Goal: Information Seeking & Learning: Learn about a topic

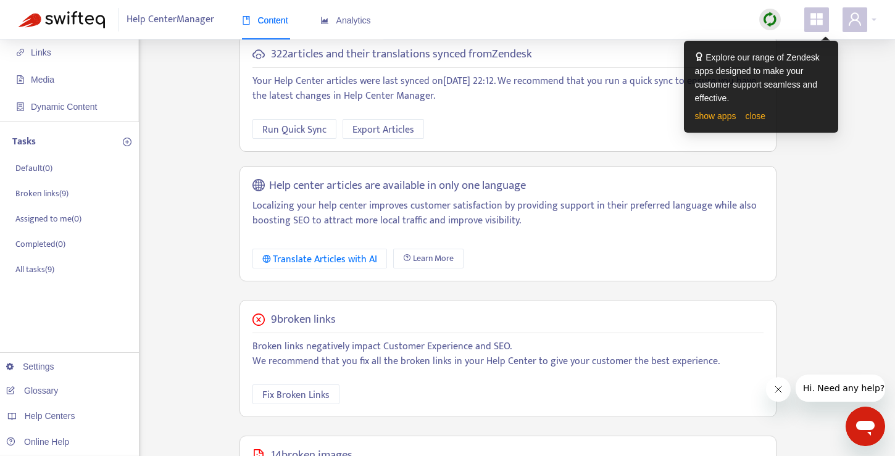
scroll to position [81, 0]
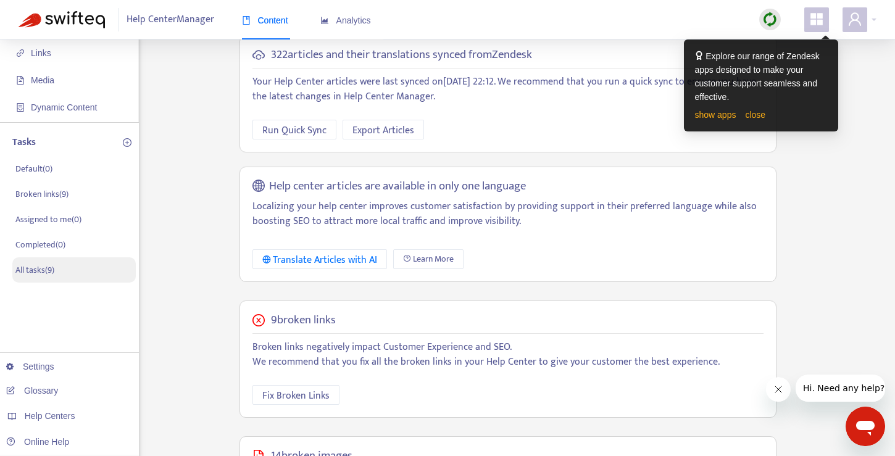
click at [38, 270] on p "All tasks ( 9 )" at bounding box center [34, 269] width 39 height 13
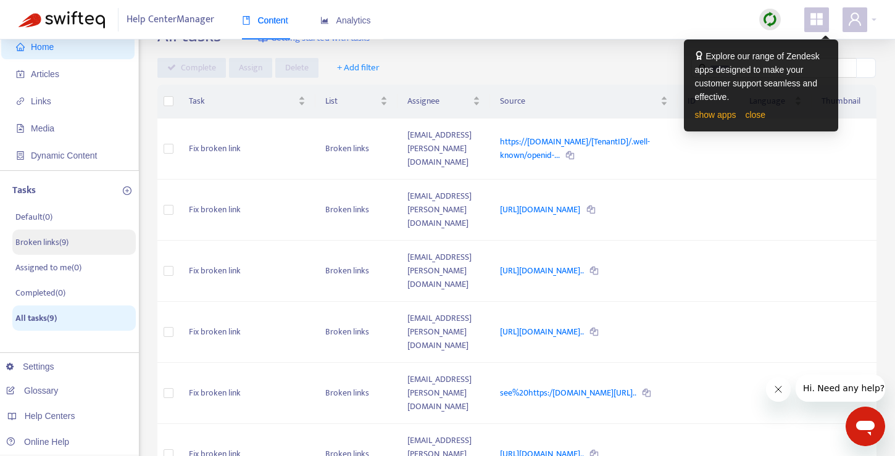
scroll to position [0, 0]
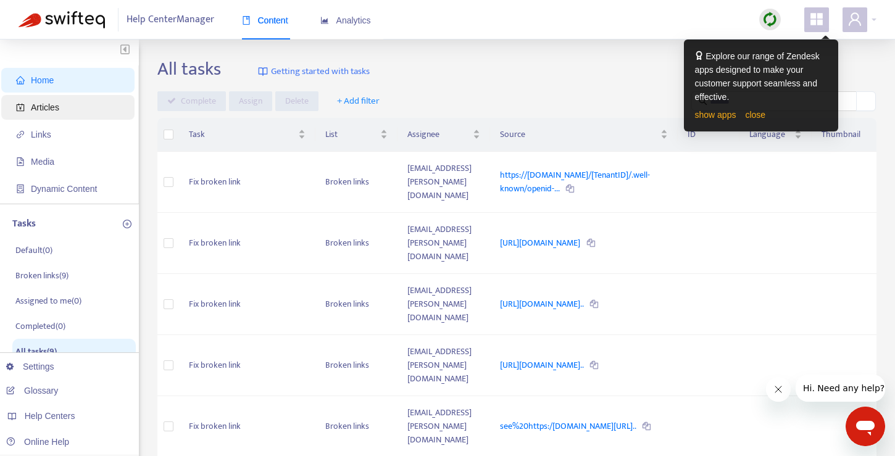
click at [49, 110] on span "Articles" at bounding box center [45, 107] width 28 height 10
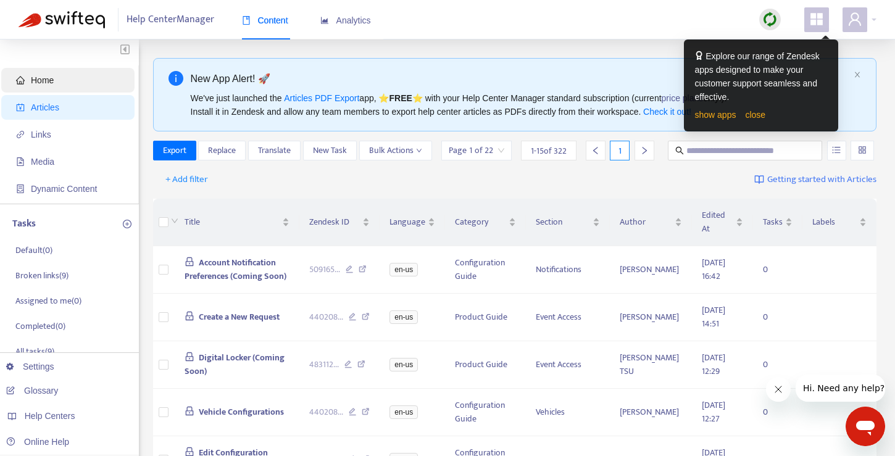
click at [68, 88] on span "Home" at bounding box center [70, 80] width 109 height 25
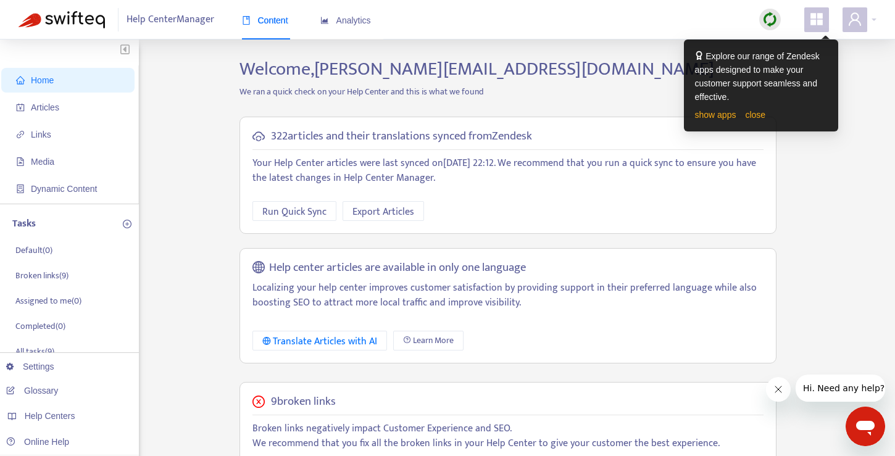
click at [816, 19] on icon "appstore" at bounding box center [816, 19] width 15 height 15
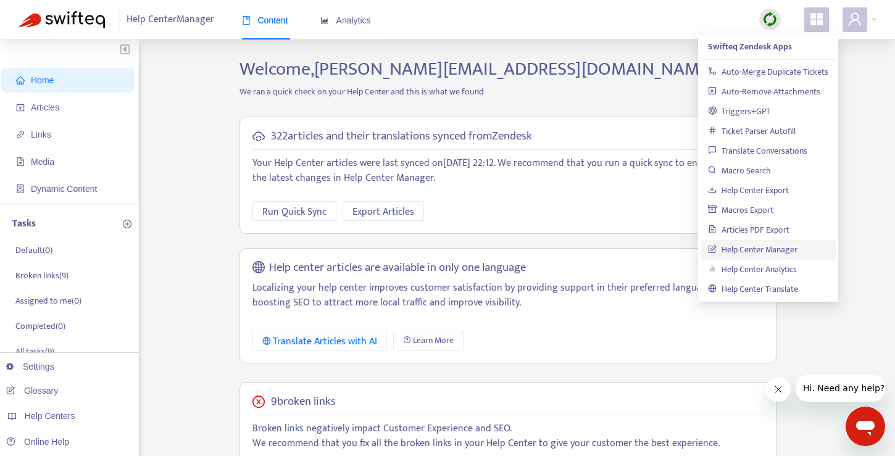
click at [863, 112] on div "Home Articles Links Media Dynamic Content Tasks Default ( 0 ) Broken links ( 9 …" at bounding box center [448, 421] width 858 height 727
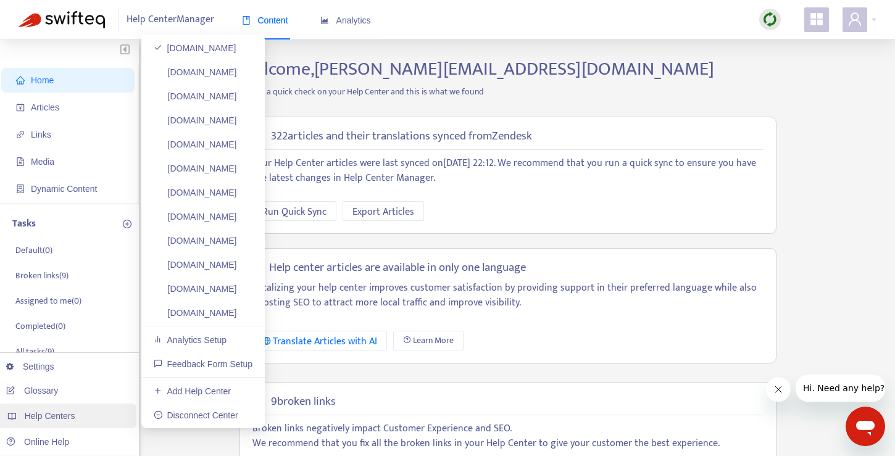
click at [72, 417] on span "Help Centers" at bounding box center [50, 416] width 51 height 10
click at [190, 386] on link "Add Help Center" at bounding box center [192, 391] width 77 height 10
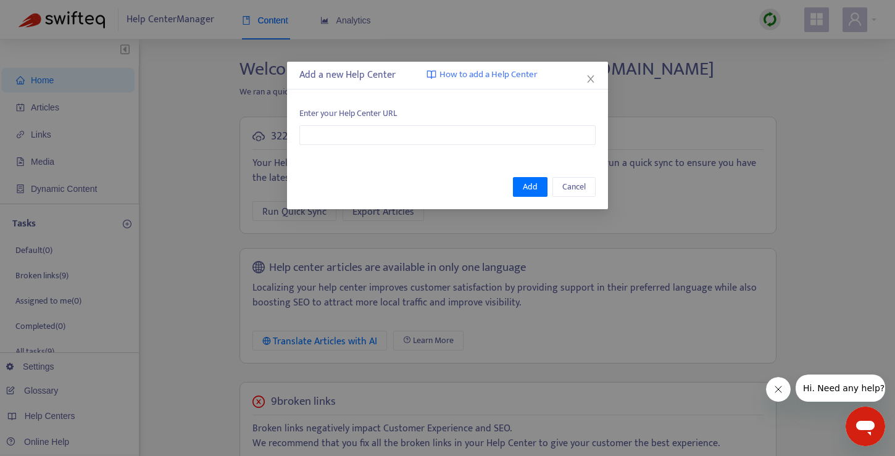
click at [591, 68] on div "Add a new Help Center How to add a Help Center" at bounding box center [447, 75] width 296 height 15
click at [591, 75] on icon "close" at bounding box center [590, 79] width 10 height 10
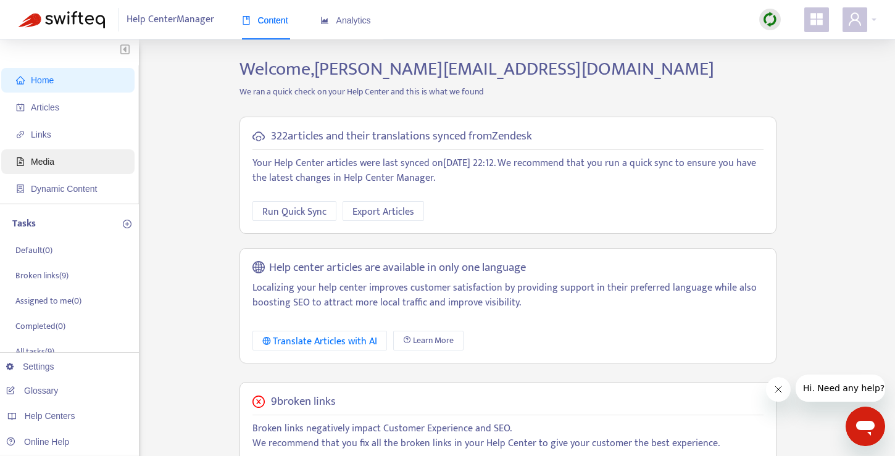
click at [47, 171] on span "Media" at bounding box center [70, 161] width 109 height 25
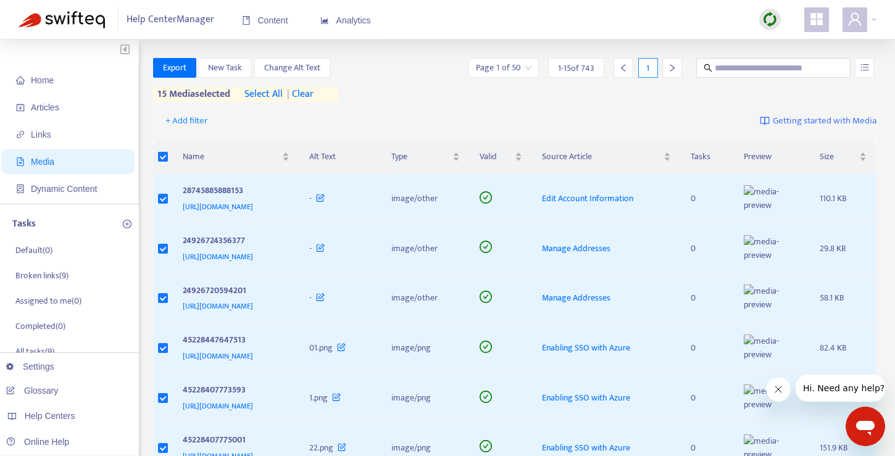
click at [527, 68] on input "search" at bounding box center [504, 68] width 56 height 19
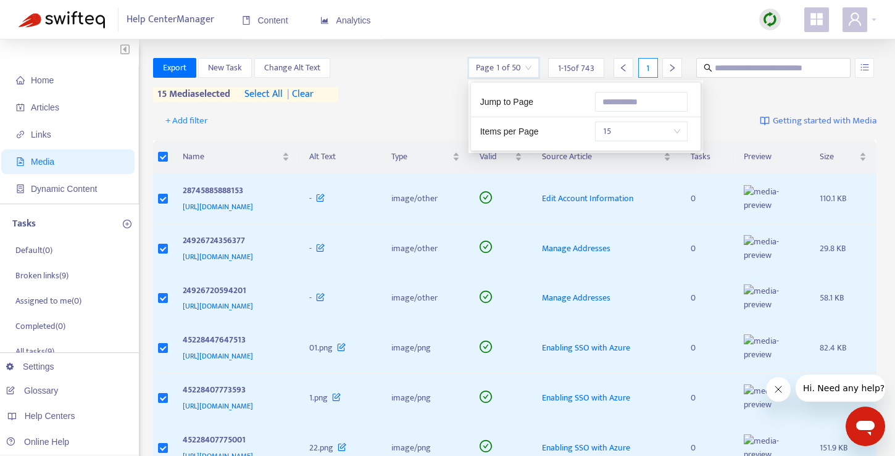
click at [672, 131] on span "15" at bounding box center [641, 131] width 78 height 19
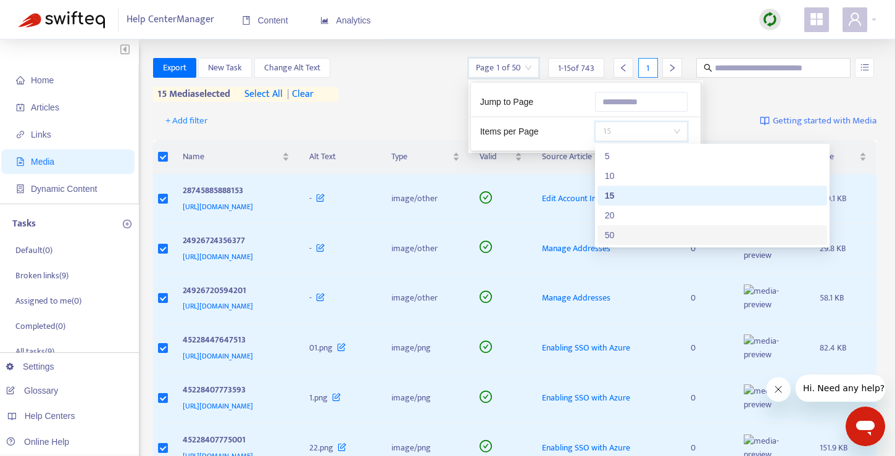
click at [647, 234] on div "50" at bounding box center [712, 235] width 215 height 14
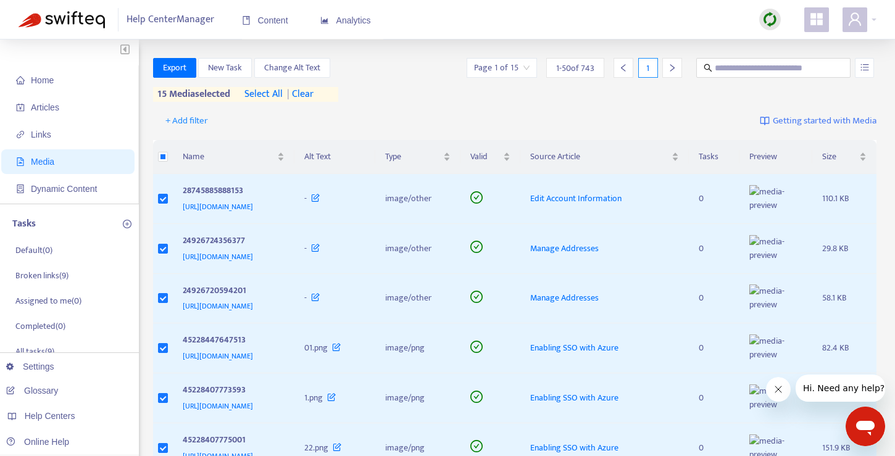
click at [305, 93] on span "| clear" at bounding box center [298, 94] width 31 height 15
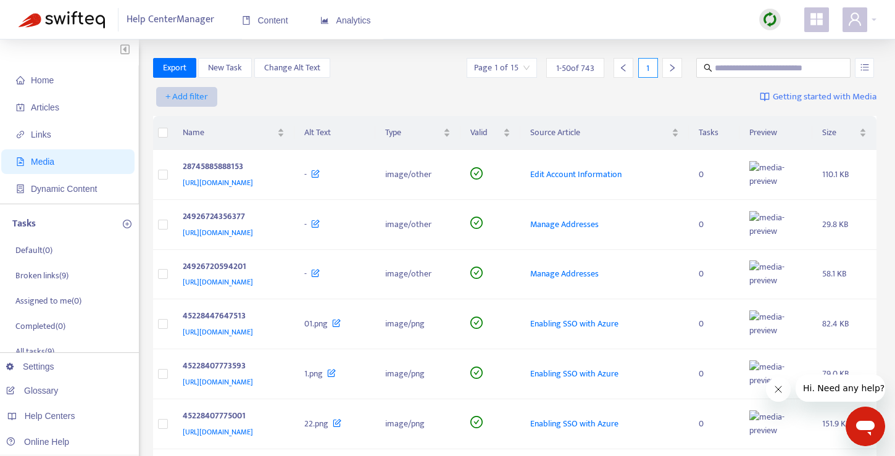
click at [202, 96] on span "+ Add filter" at bounding box center [186, 96] width 43 height 15
click at [279, 115] on div "+ Add filter Getting started with Media" at bounding box center [515, 100] width 724 height 34
click at [203, 93] on span "+ Add filter" at bounding box center [186, 96] width 43 height 15
click at [192, 121] on span "Language" at bounding box center [187, 122] width 42 height 14
click at [234, 99] on div "Language: All" at bounding box center [200, 97] width 92 height 19
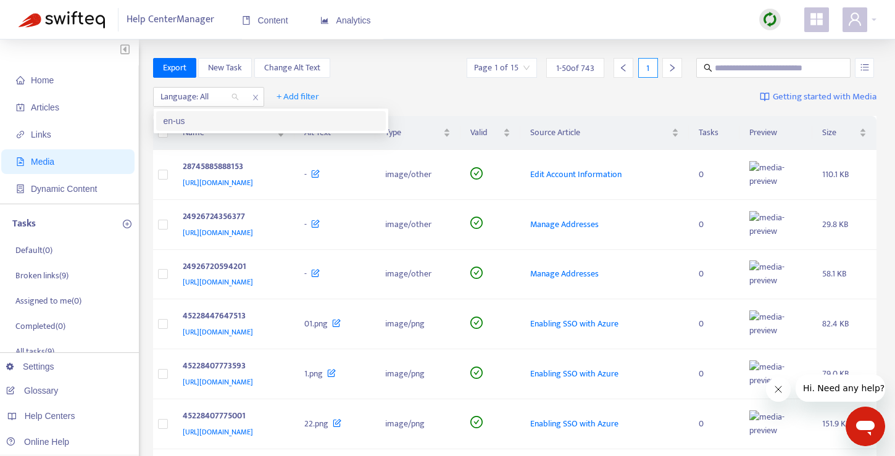
click at [218, 121] on div "en-us" at bounding box center [270, 121] width 215 height 14
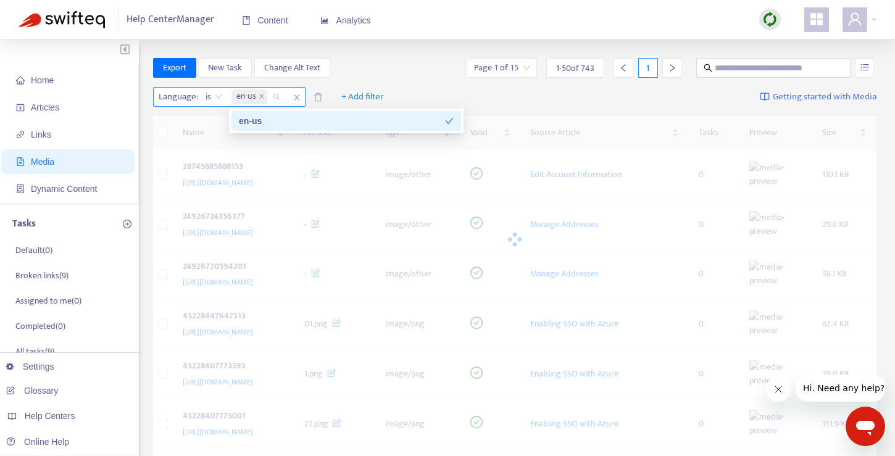
click at [217, 97] on span "is" at bounding box center [213, 97] width 17 height 19
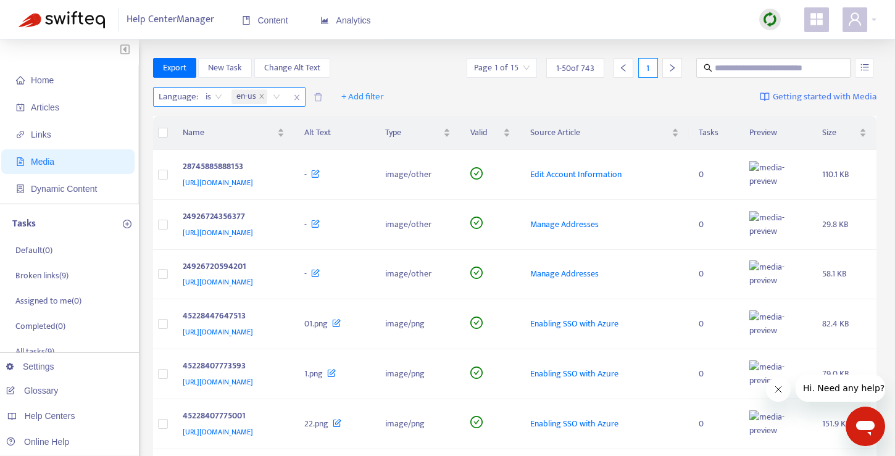
click at [179, 93] on span "Language :" at bounding box center [177, 97] width 46 height 19
click at [373, 97] on span "+ Add filter" at bounding box center [362, 96] width 43 height 15
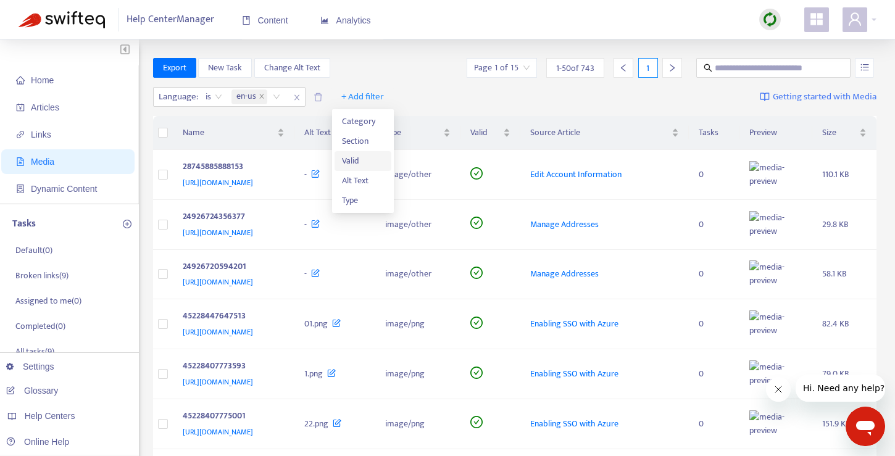
click at [369, 159] on span "Valid" at bounding box center [363, 161] width 42 height 14
click at [392, 98] on input "search" at bounding box center [355, 97] width 78 height 19
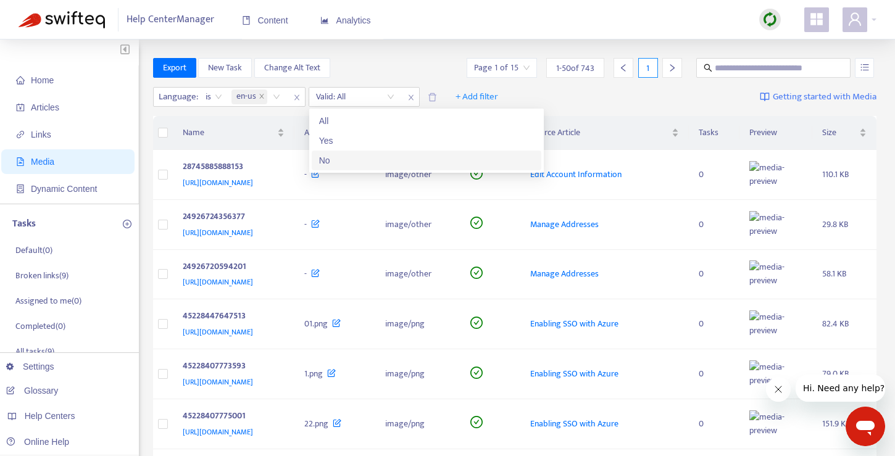
click at [384, 159] on div "No" at bounding box center [426, 161] width 215 height 14
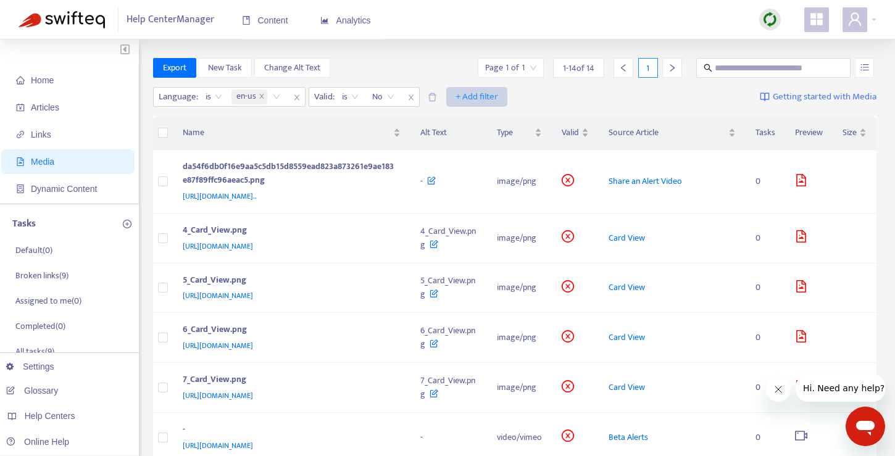
click at [471, 93] on span "+ Add filter" at bounding box center [476, 96] width 43 height 15
click at [441, 62] on div "Export New Task Change Alt Text Page 1 of 1 1 - 14 of 14 1" at bounding box center [515, 68] width 724 height 20
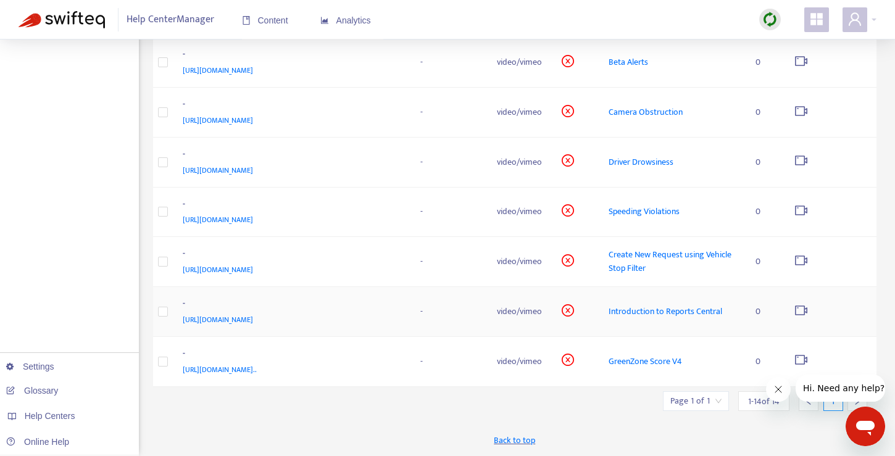
scroll to position [610, 0]
click at [253, 263] on span "[URL][DOMAIN_NAME]" at bounding box center [218, 269] width 70 height 12
click at [257, 371] on span "[URL][DOMAIN_NAME].." at bounding box center [220, 369] width 74 height 12
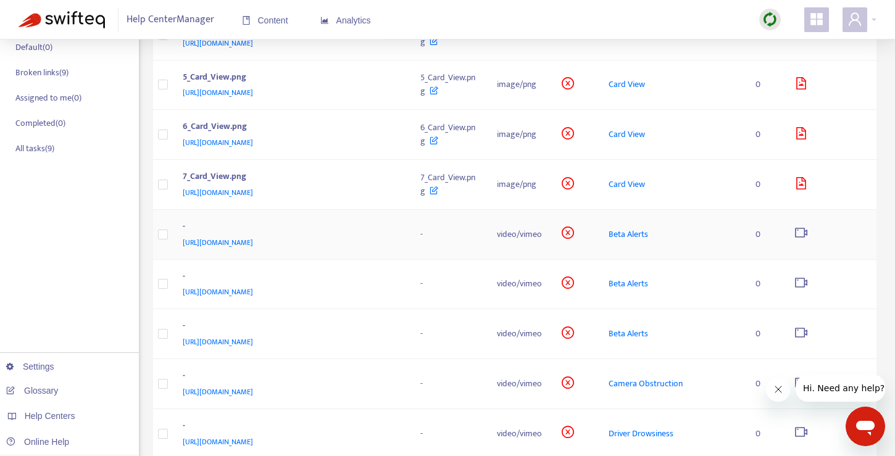
scroll to position [201, 0]
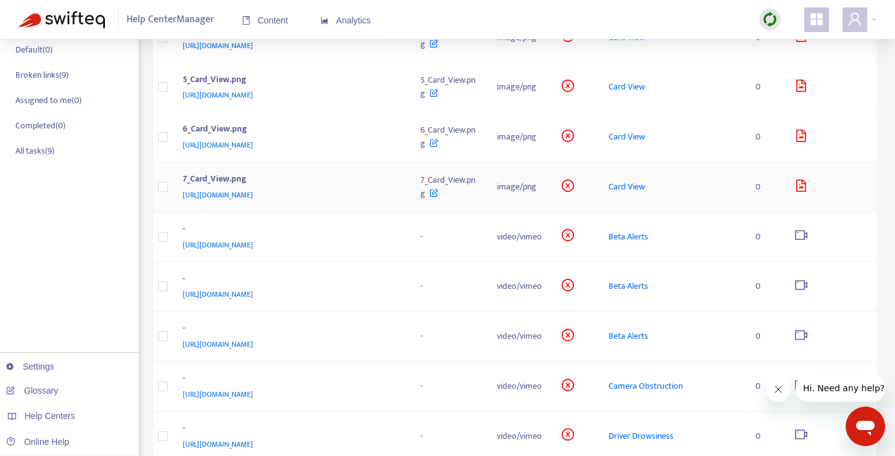
click at [226, 201] on span "[URL][DOMAIN_NAME]" at bounding box center [218, 195] width 70 height 12
click at [438, 197] on icon at bounding box center [433, 190] width 9 height 14
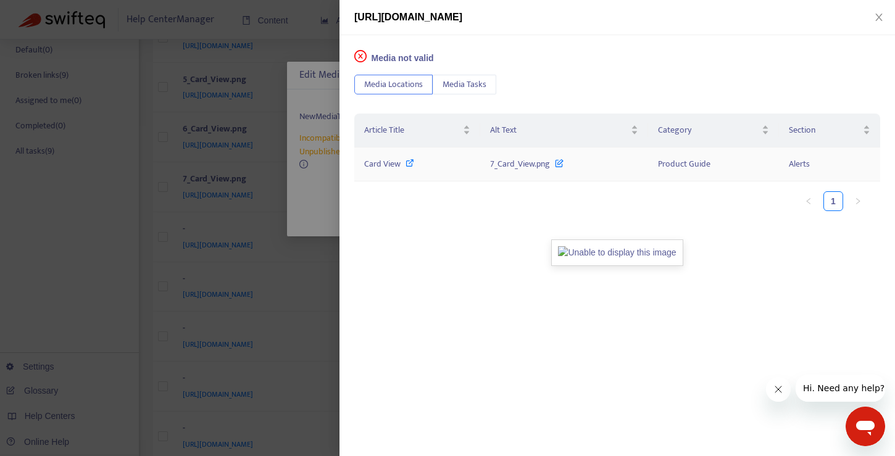
click at [407, 163] on icon at bounding box center [409, 163] width 9 height 9
click at [303, 298] on div at bounding box center [447, 228] width 895 height 456
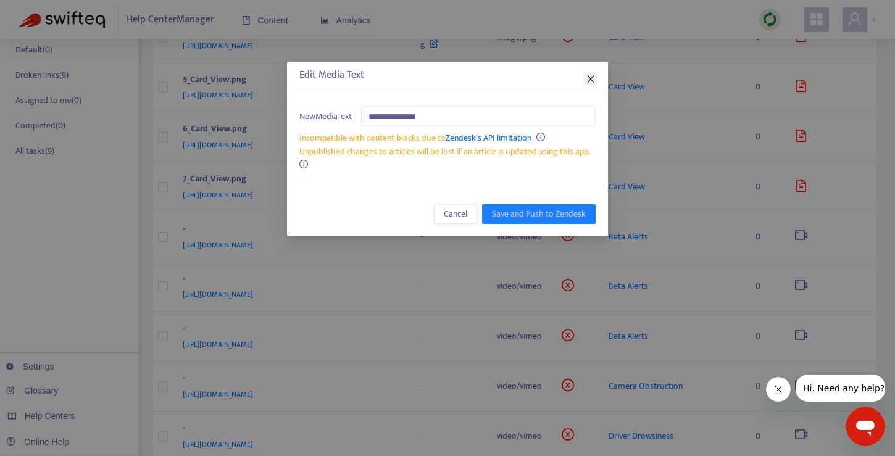
click at [593, 75] on icon "close" at bounding box center [590, 79] width 10 height 10
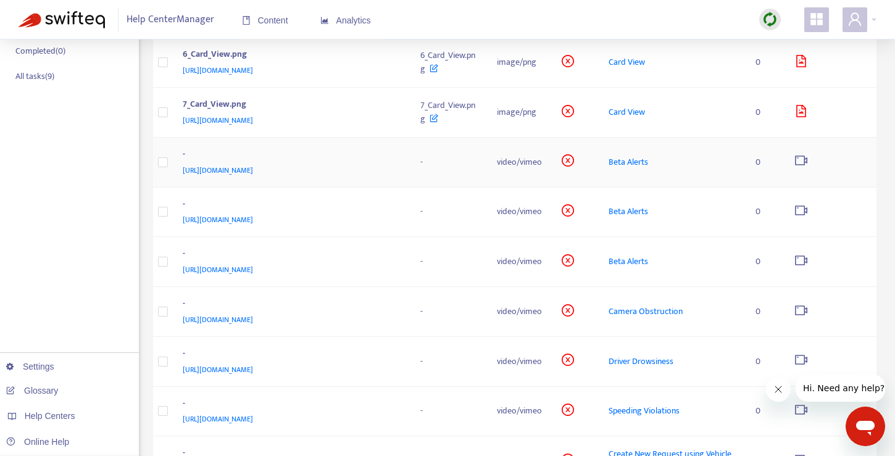
scroll to position [275, 0]
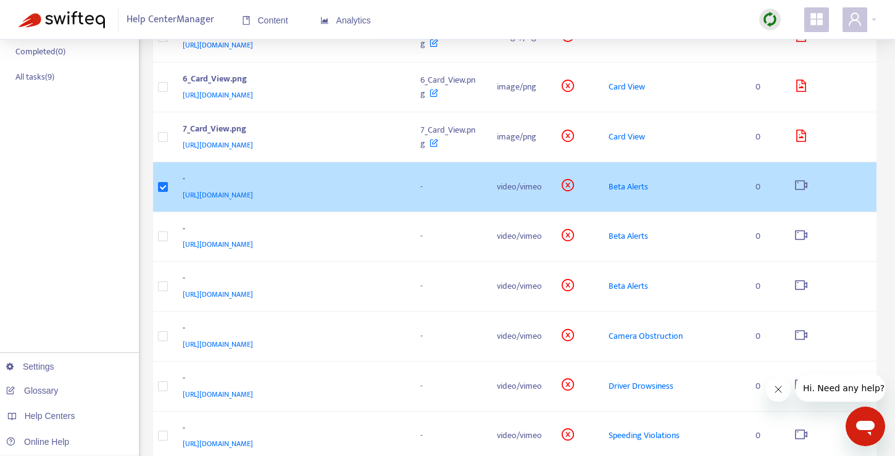
click at [643, 194] on span "Beta Alerts" at bounding box center [627, 187] width 39 height 14
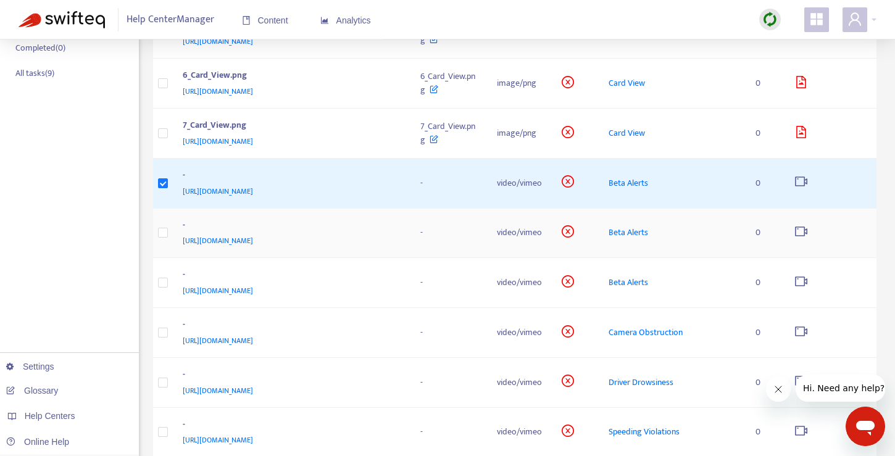
scroll to position [257, 0]
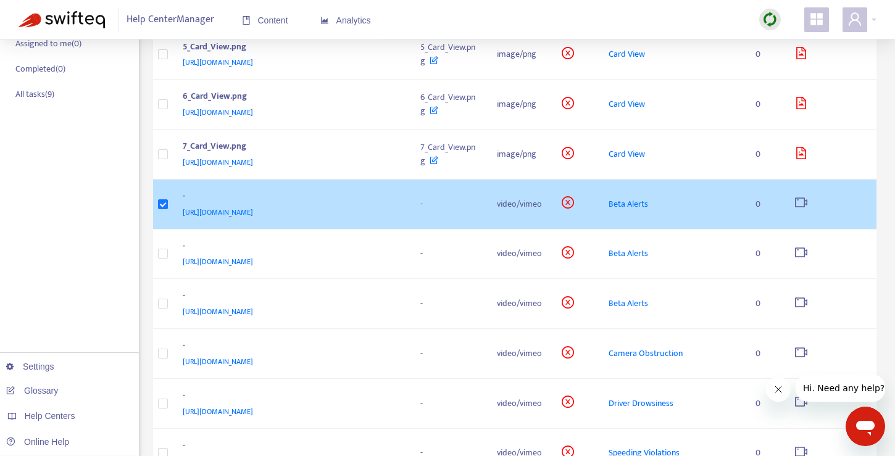
click at [423, 211] on span "-" at bounding box center [421, 204] width 2 height 14
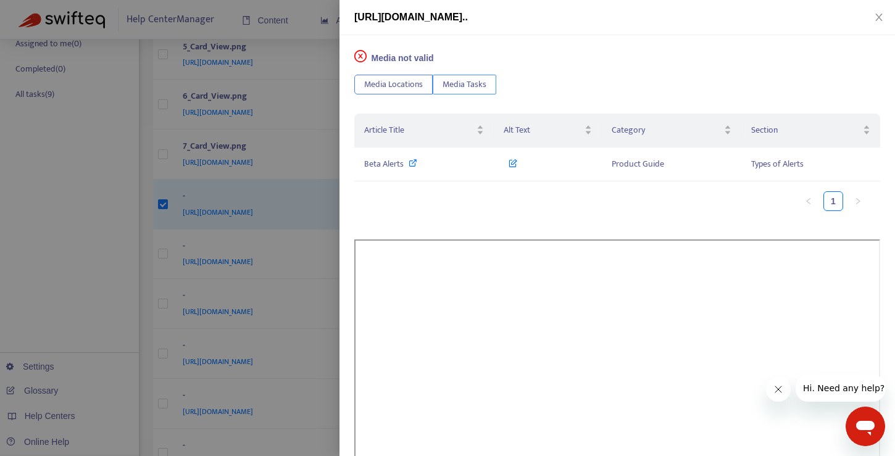
click at [478, 86] on span "Media Tasks" at bounding box center [464, 85] width 44 height 14
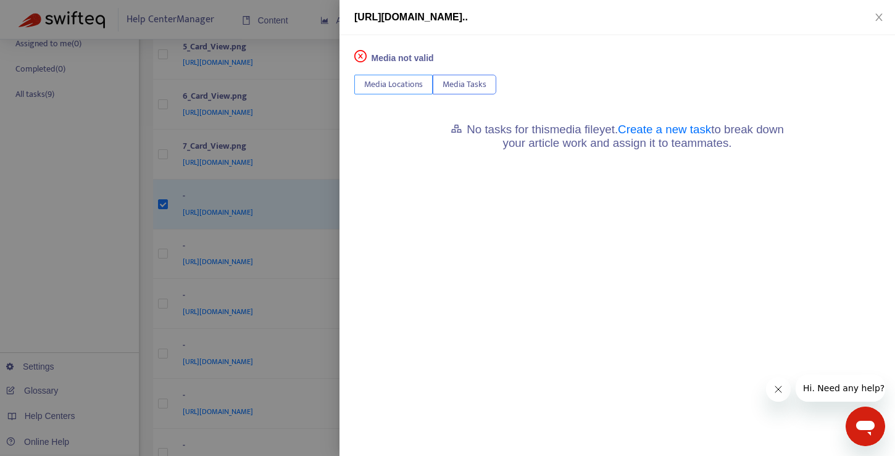
click at [426, 83] on button "Media Locations" at bounding box center [393, 85] width 78 height 20
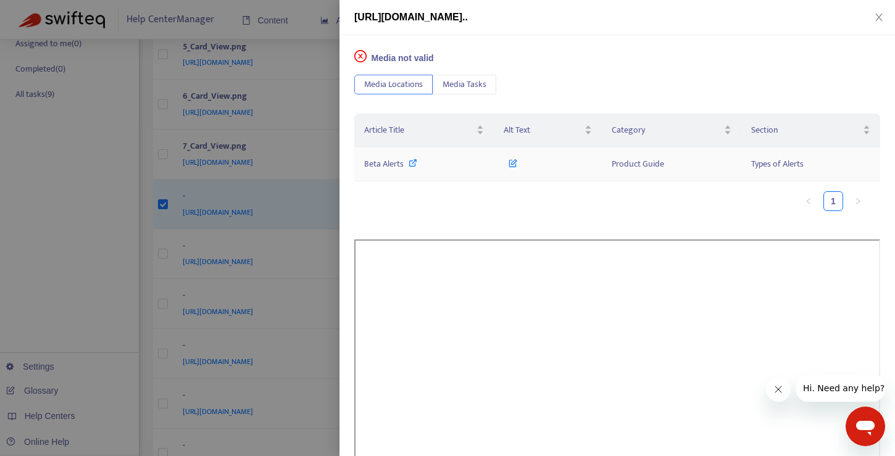
click at [511, 160] on icon at bounding box center [512, 161] width 9 height 14
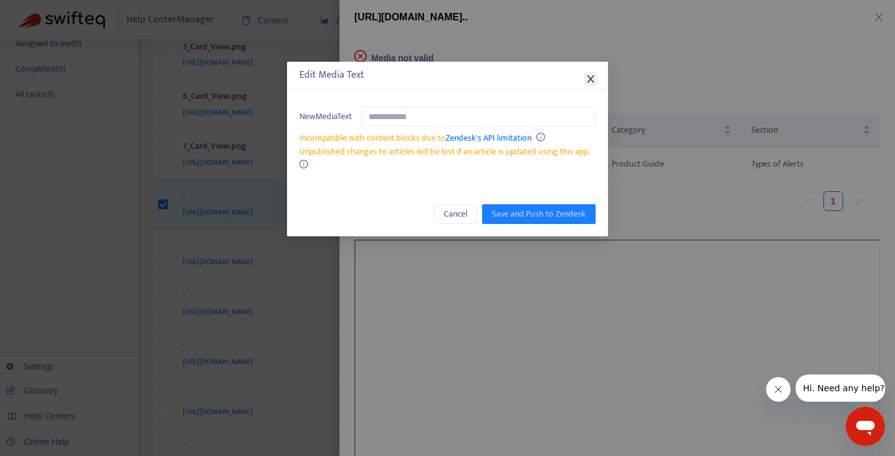
click at [585, 76] on span "Close" at bounding box center [591, 79] width 14 height 10
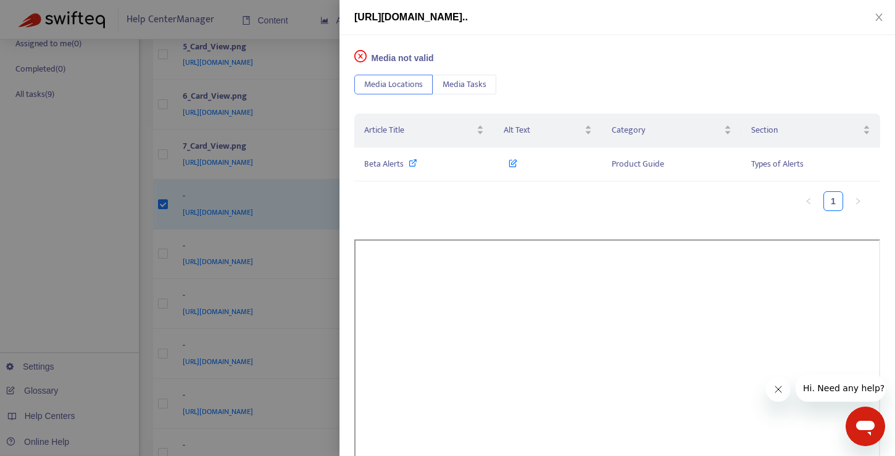
scroll to position [168, 0]
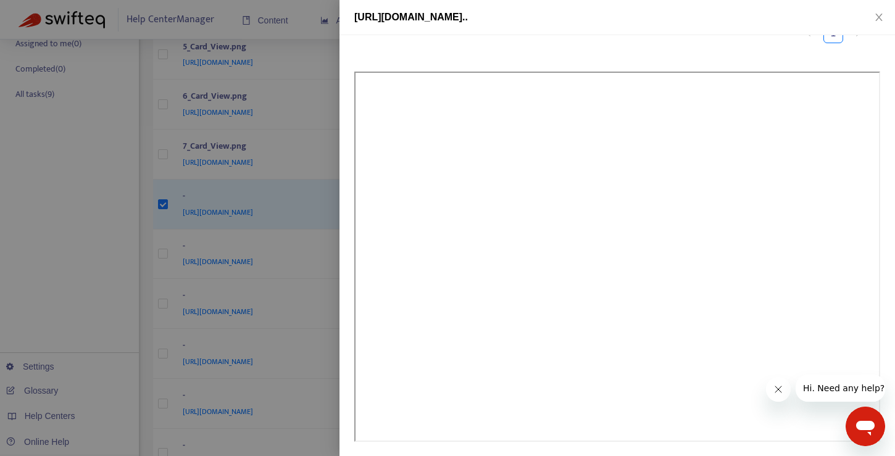
click at [778, 394] on icon "Close message from company" at bounding box center [778, 389] width 10 height 10
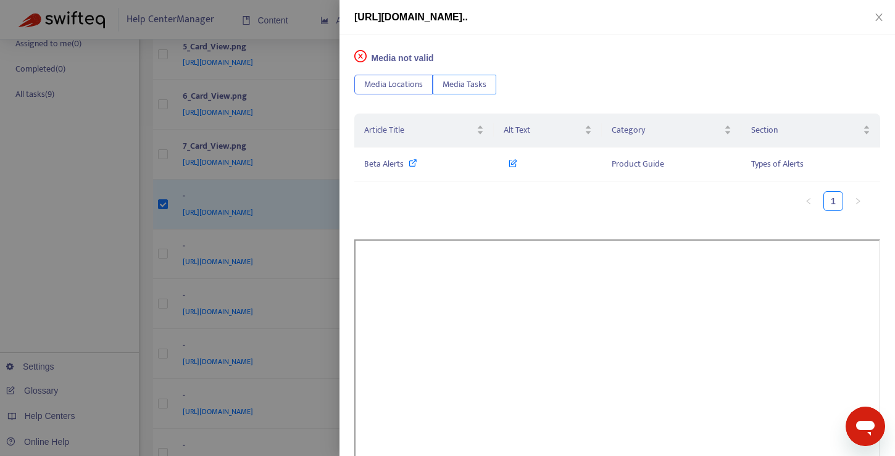
click at [447, 83] on span "Media Tasks" at bounding box center [464, 85] width 44 height 14
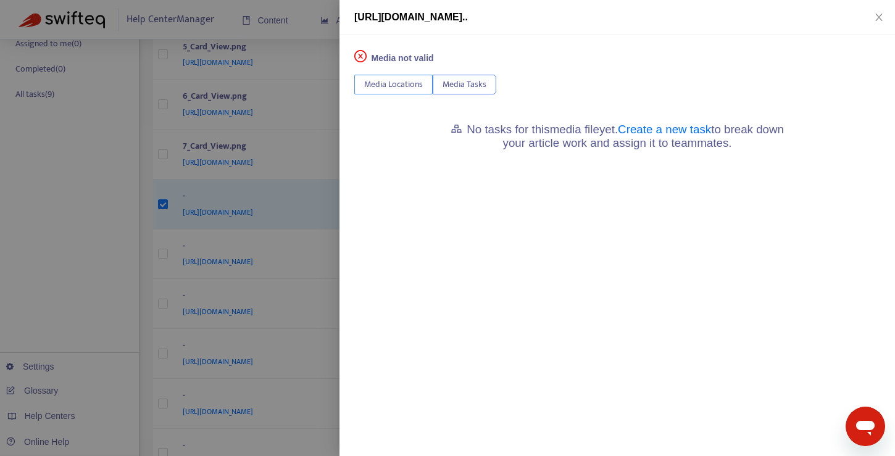
click at [400, 84] on span "Media Locations" at bounding box center [393, 85] width 59 height 14
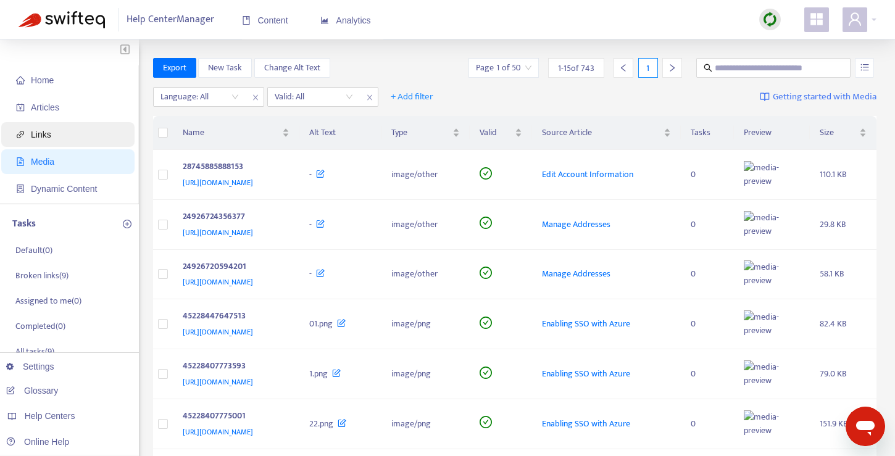
click at [54, 123] on span "Links" at bounding box center [70, 134] width 109 height 25
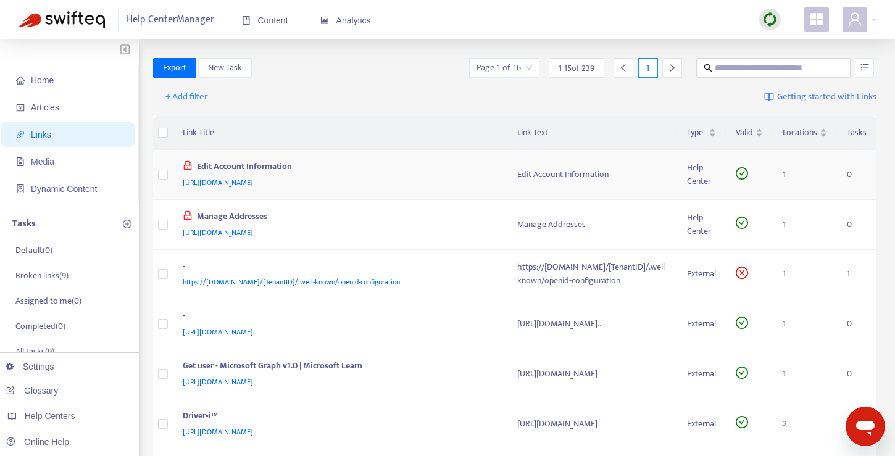
click at [226, 183] on span "[URL][DOMAIN_NAME]" at bounding box center [218, 182] width 70 height 12
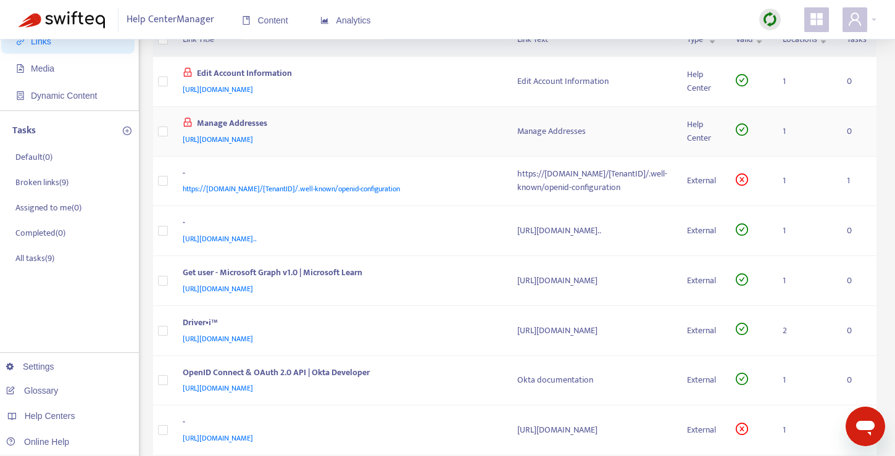
scroll to position [97, 0]
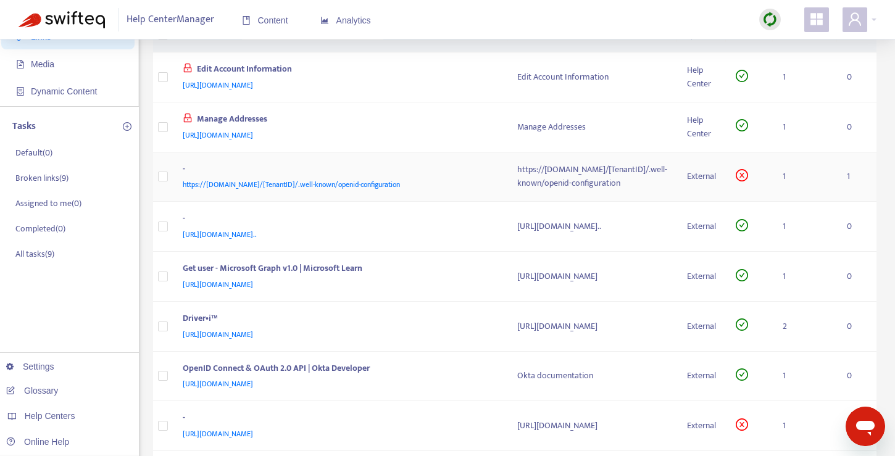
click at [215, 183] on span "https://[DOMAIN_NAME]/[TenantID]/.well-known/openid-configuration" at bounding box center [291, 184] width 217 height 12
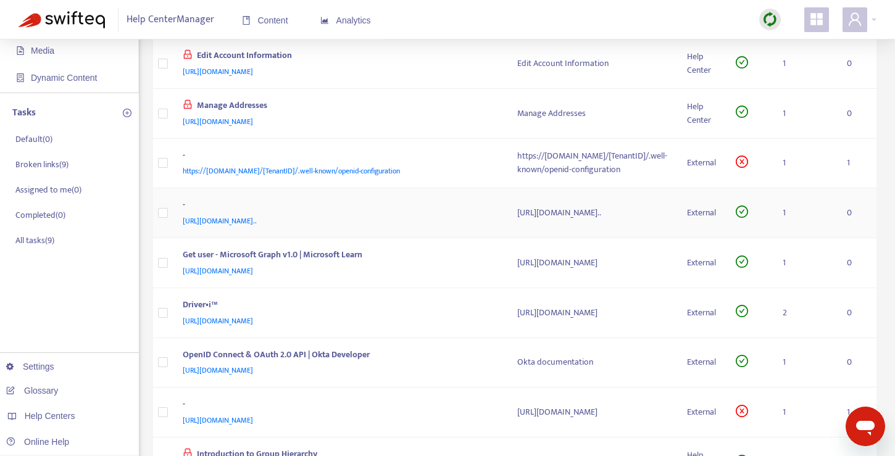
scroll to position [114, 0]
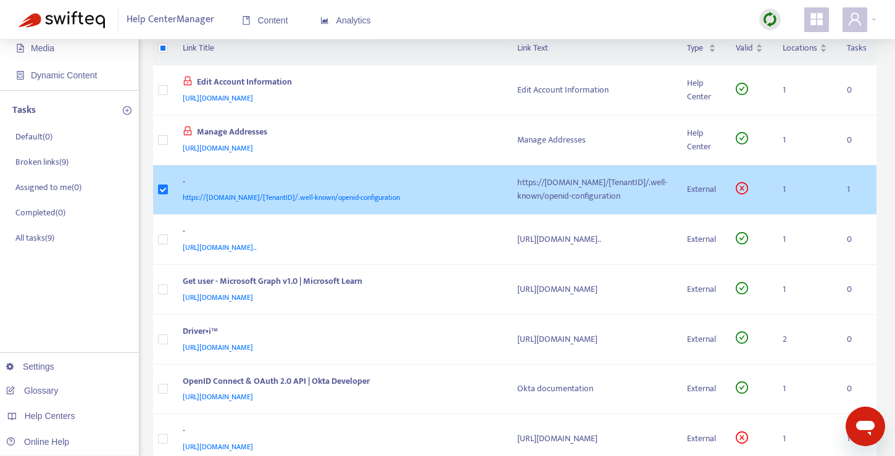
click at [400, 199] on span "https://login.microsoftonline.com/[TenantID]/.well-known/openid-configuration" at bounding box center [291, 197] width 217 height 12
click at [517, 193] on div "https://login.microsoftonline.com/[TenantID]/.well-known/openid-configuration" at bounding box center [592, 189] width 150 height 27
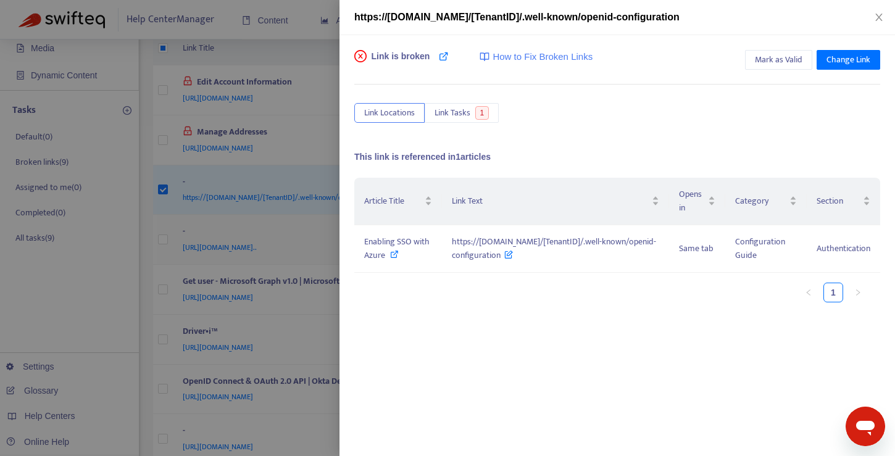
click at [270, 255] on div at bounding box center [447, 228] width 895 height 456
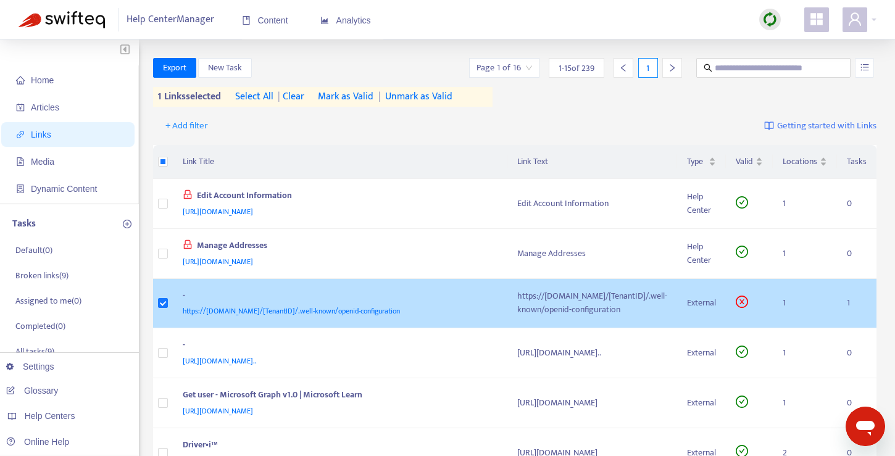
scroll to position [31, 0]
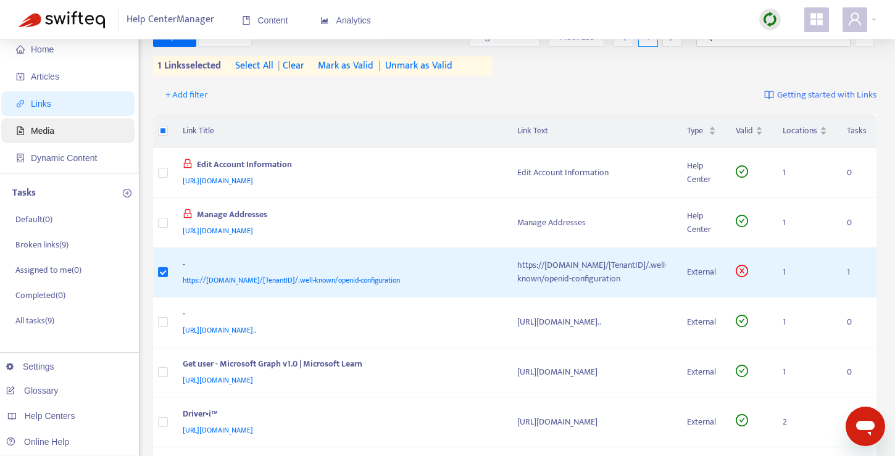
click at [95, 128] on span "Media" at bounding box center [70, 130] width 109 height 25
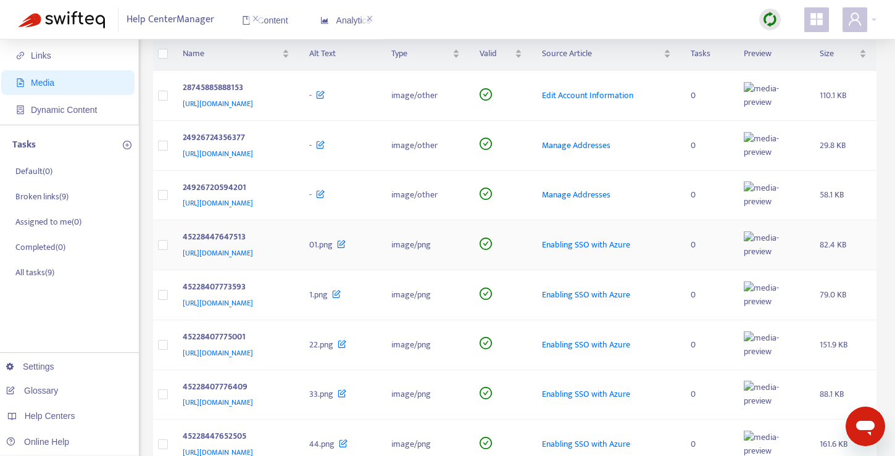
scroll to position [83, 0]
